Goal: Task Accomplishment & Management: Manage account settings

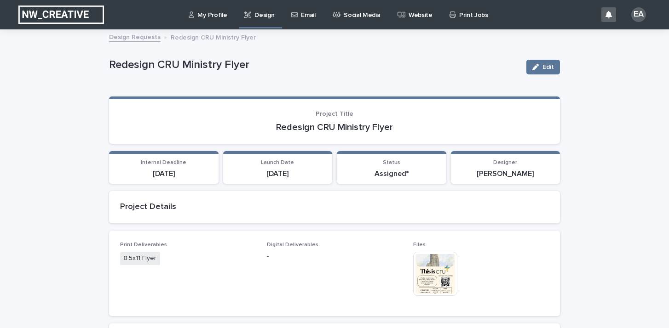
click at [263, 17] on p "Design" at bounding box center [264, 9] width 20 height 19
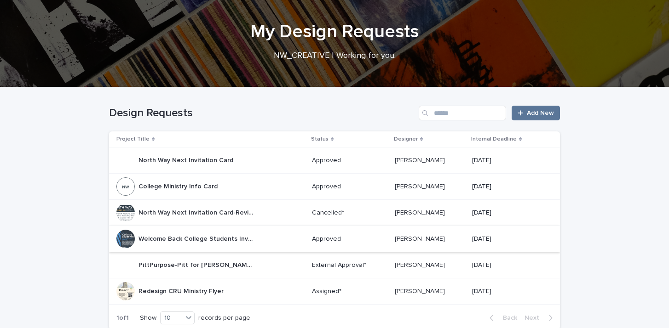
scroll to position [115, 0]
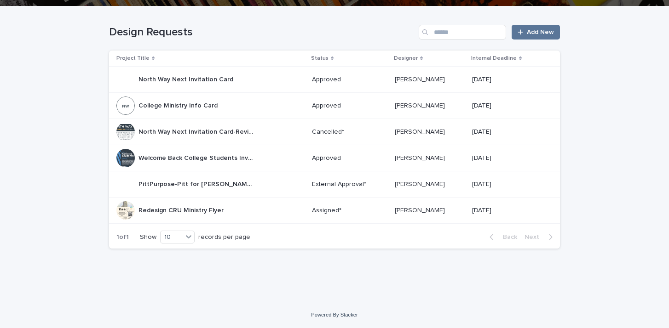
click at [266, 212] on div "Redesign CRU Ministry Flyer Redesign CRU Ministry Flyer" at bounding box center [210, 210] width 188 height 18
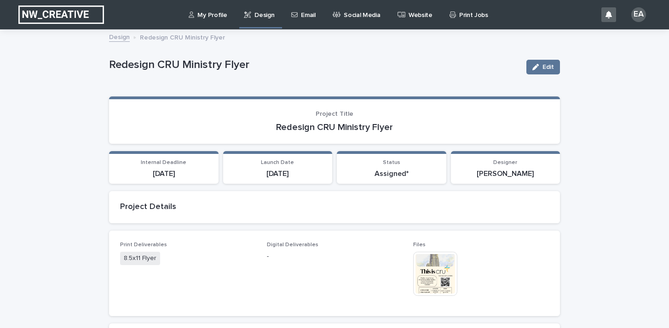
click at [257, 16] on p "Design" at bounding box center [264, 9] width 20 height 19
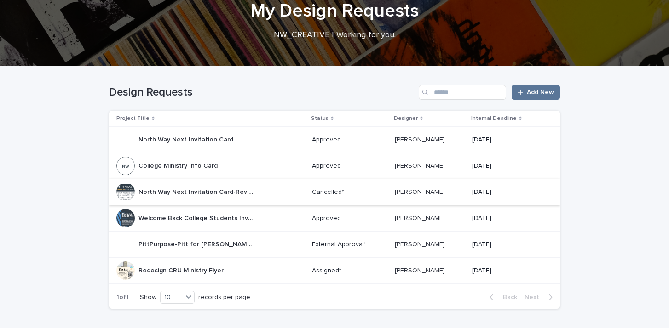
scroll to position [115, 0]
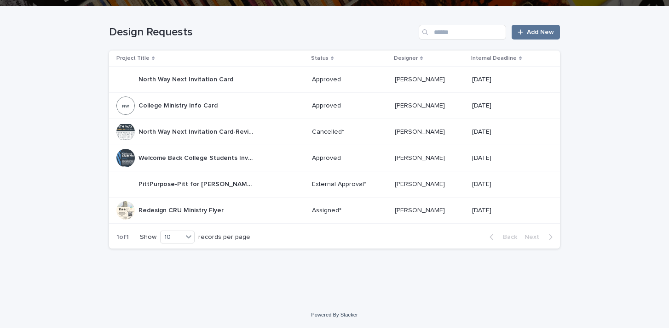
click at [287, 187] on div "PittPurpose-Pitt for [PERSON_NAME] Event Flyer PittPurpose-Pitt for [DEMOGRAPHI…" at bounding box center [210, 184] width 188 height 18
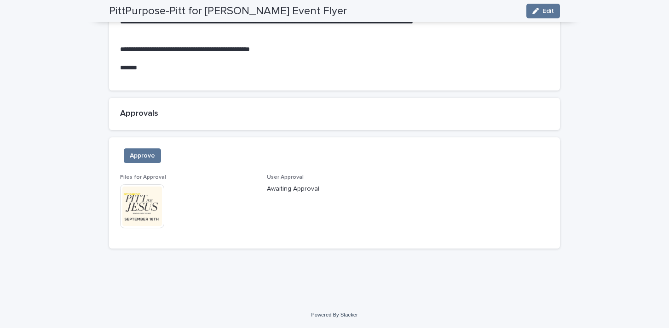
scroll to position [602, 0]
click at [138, 203] on img at bounding box center [142, 206] width 44 height 44
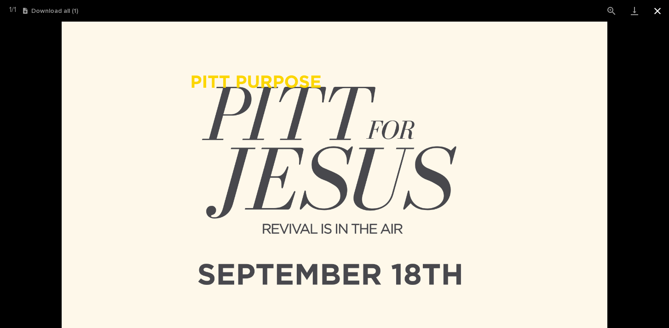
click at [654, 13] on button "Close gallery" at bounding box center [657, 11] width 23 height 22
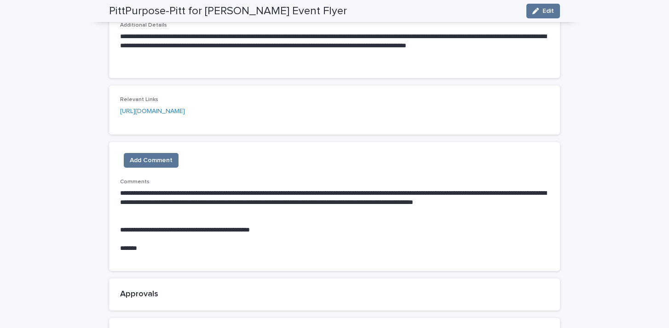
scroll to position [427, 0]
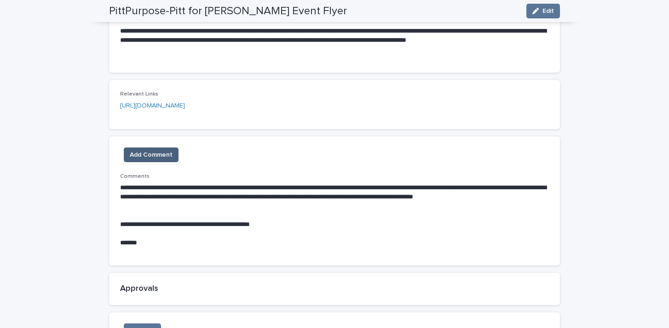
click at [166, 155] on span "Add Comment" at bounding box center [151, 154] width 43 height 9
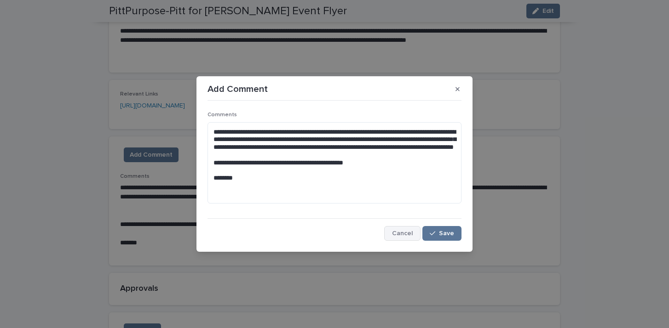
click at [403, 234] on span "Cancel" at bounding box center [402, 233] width 21 height 6
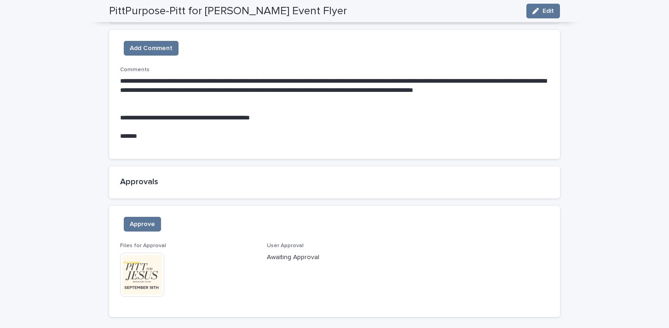
scroll to position [602, 0]
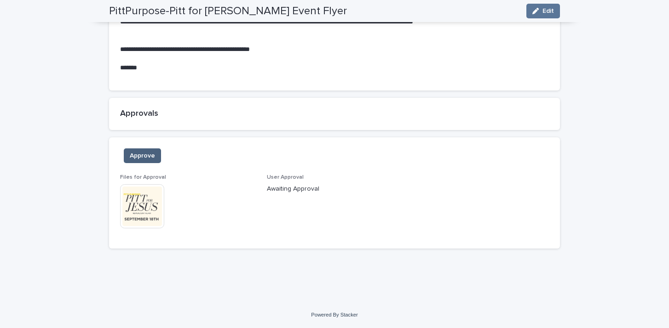
click at [146, 157] on span "Approve" at bounding box center [142, 155] width 25 height 9
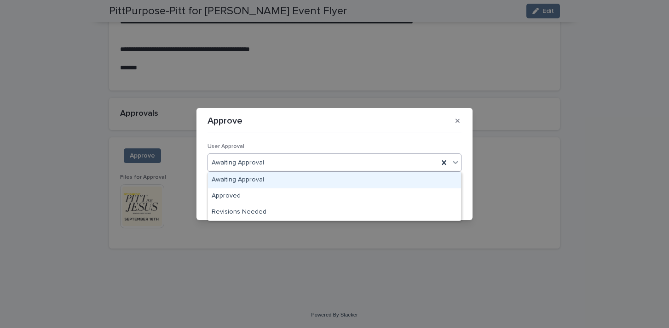
click at [451, 160] on icon at bounding box center [455, 162] width 9 height 9
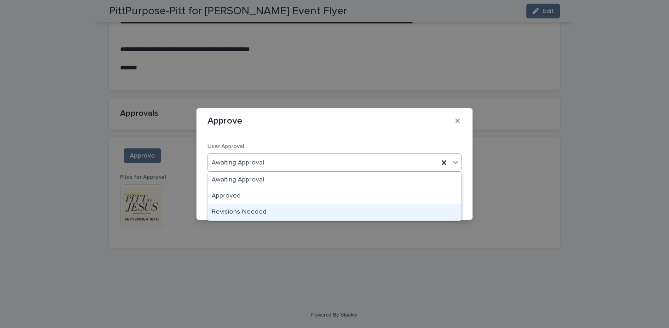
click at [356, 213] on div "Revisions Needed" at bounding box center [334, 213] width 253 height 16
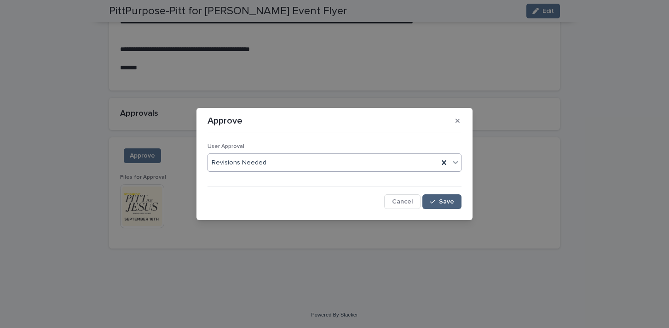
click at [451, 200] on span "Save" at bounding box center [446, 202] width 15 height 6
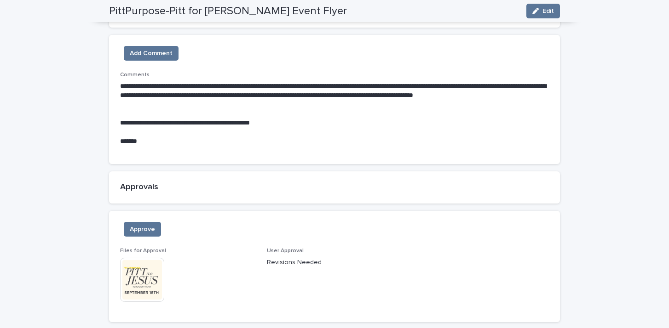
scroll to position [518, 0]
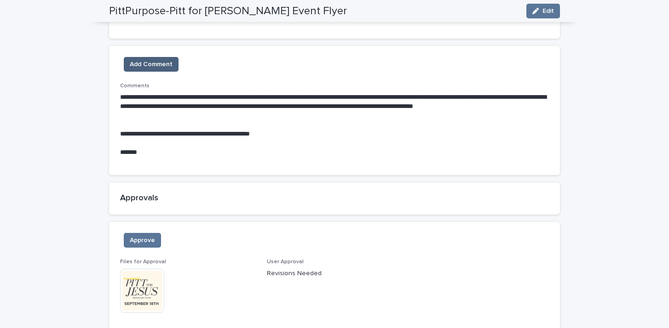
click at [164, 60] on span "Add Comment" at bounding box center [151, 64] width 43 height 9
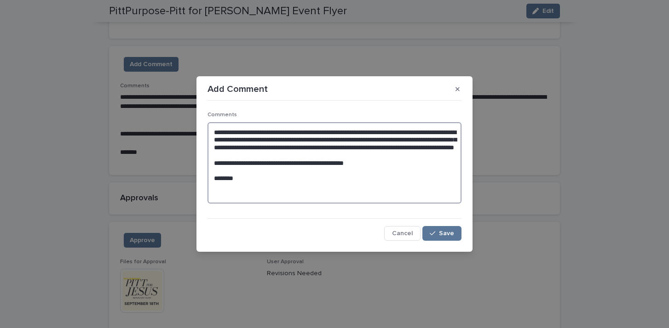
click at [332, 193] on textarea "**********" at bounding box center [334, 162] width 254 height 81
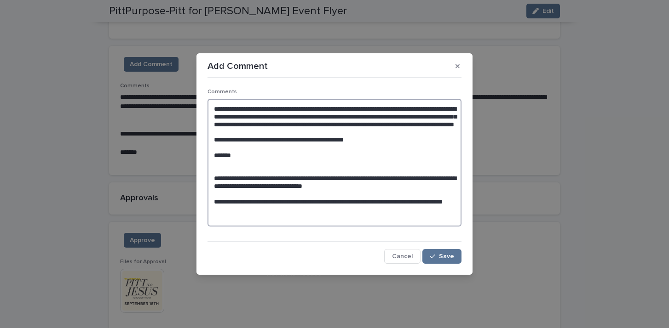
paste textarea "**********"
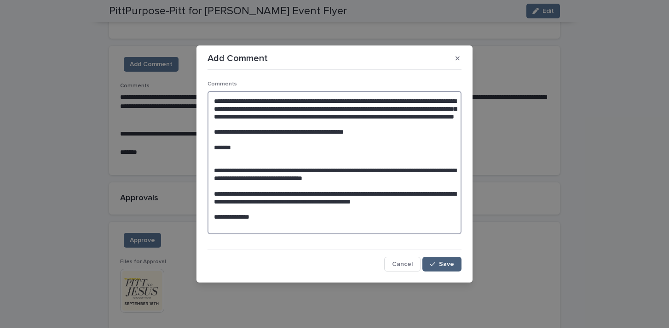
type textarea "**********"
click at [445, 262] on span "Save" at bounding box center [446, 264] width 15 height 6
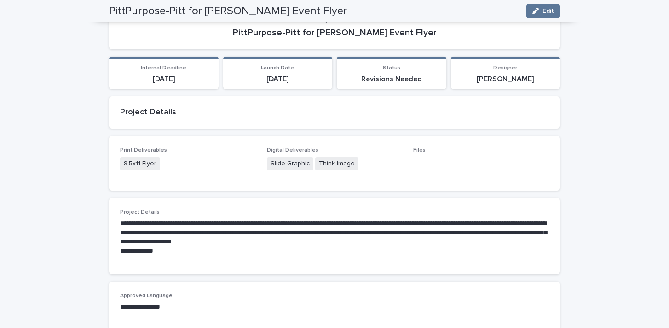
scroll to position [83, 0]
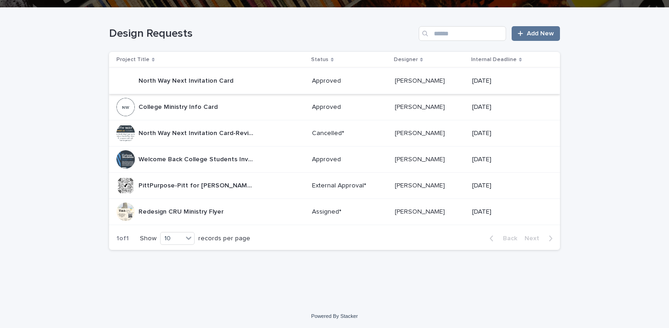
scroll to position [115, 0]
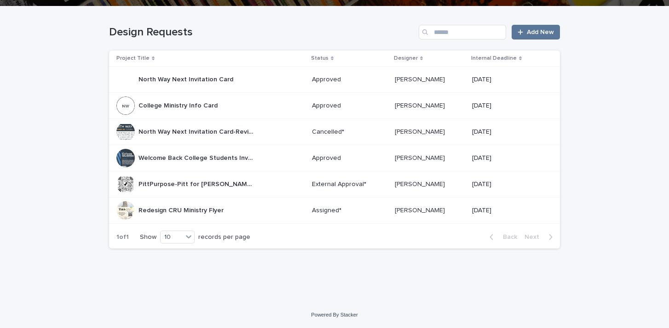
click at [229, 185] on p "PittPurpose-Pitt for [PERSON_NAME] Event Flyer" at bounding box center [196, 184] width 117 height 10
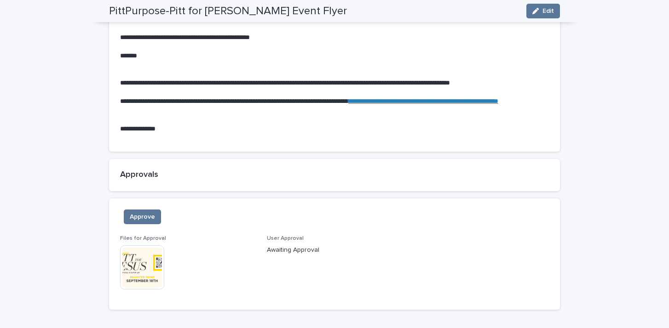
scroll to position [652, 0]
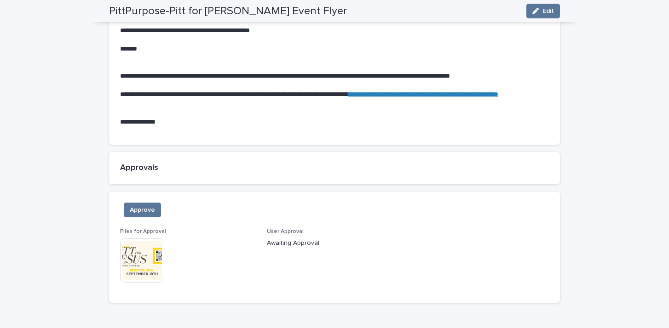
click at [144, 252] on img at bounding box center [142, 261] width 44 height 44
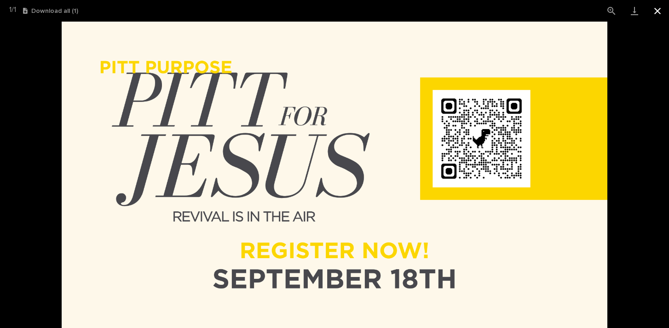
click at [656, 12] on button "Close gallery" at bounding box center [657, 11] width 23 height 22
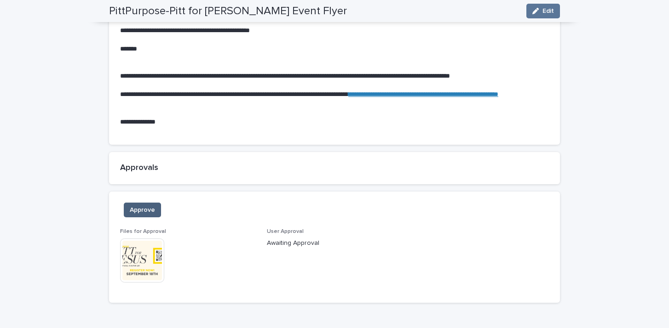
click at [152, 206] on span "Approve" at bounding box center [142, 210] width 25 height 9
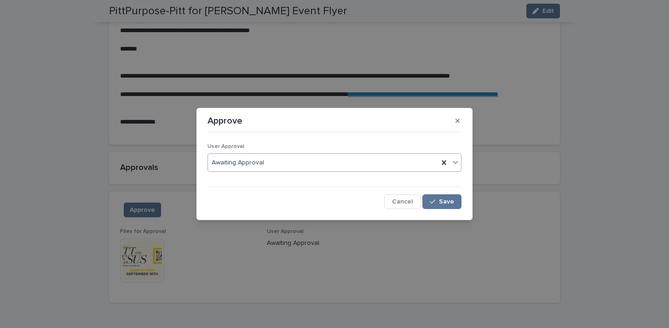
click at [456, 164] on icon at bounding box center [455, 162] width 9 height 9
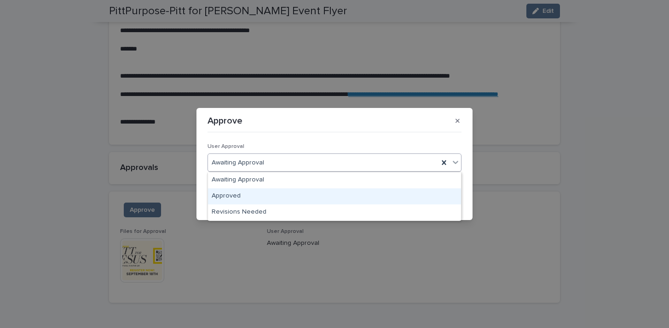
click at [392, 195] on div "Approved" at bounding box center [334, 197] width 253 height 16
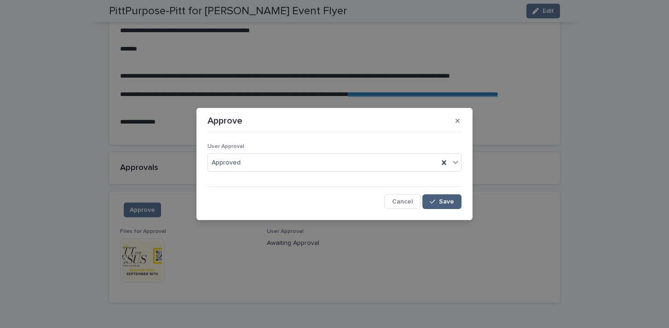
click at [449, 203] on span "Save" at bounding box center [446, 202] width 15 height 6
